Goal: Information Seeking & Learning: Stay updated

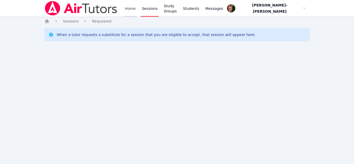
click at [130, 11] on link "Home" at bounding box center [130, 8] width 13 height 17
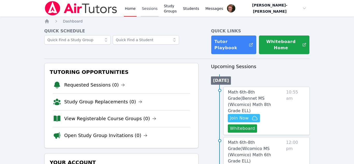
click at [147, 9] on link "Sessions" at bounding box center [150, 8] width 18 height 17
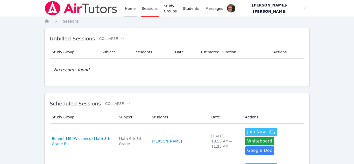
click at [128, 11] on link "Home" at bounding box center [130, 8] width 13 height 17
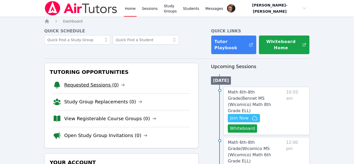
click at [77, 81] on link "Requested Sessions (0)" at bounding box center [94, 84] width 61 height 7
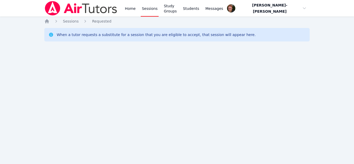
click at [12, 62] on div "Home Sessions Study Groups Students Messages Open user menu [PERSON_NAME]-[PERS…" at bounding box center [177, 82] width 354 height 164
